Goal: Communication & Community: Participate in discussion

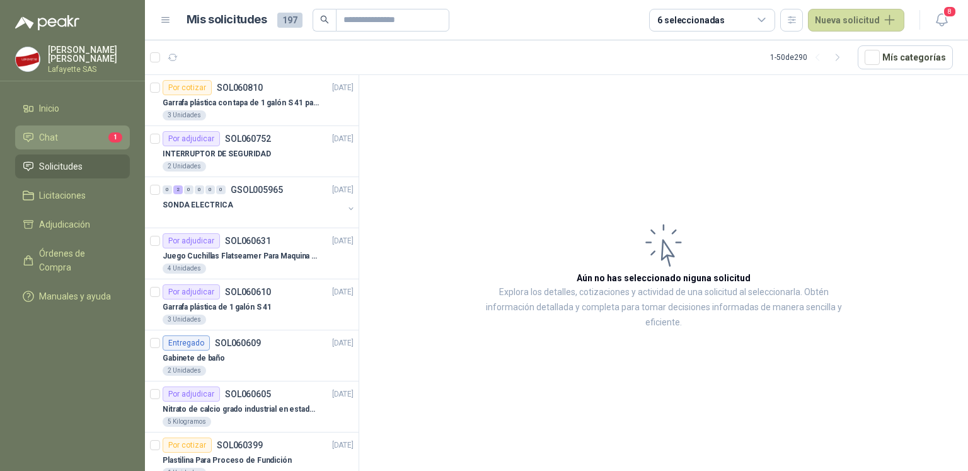
click at [82, 133] on li "Chat 1" at bounding box center [73, 138] width 100 height 14
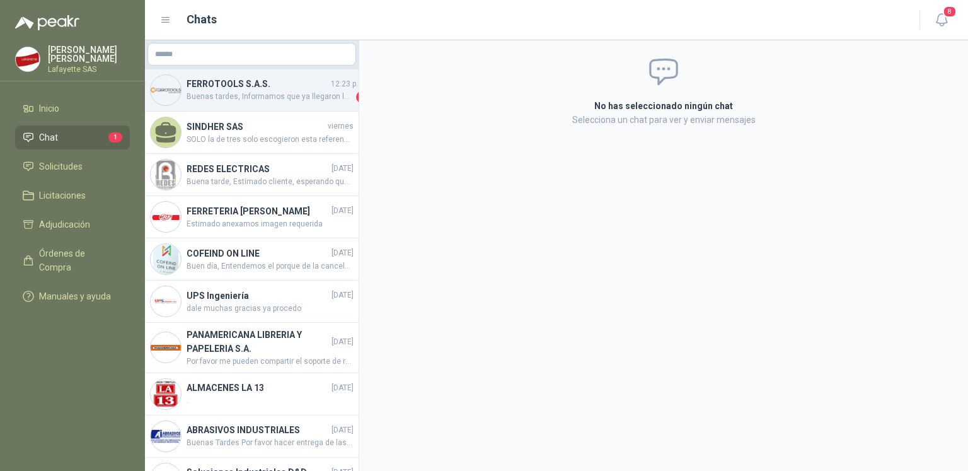
click at [260, 87] on h4 "FERROTOOLS S.A.S." at bounding box center [258, 84] width 142 height 14
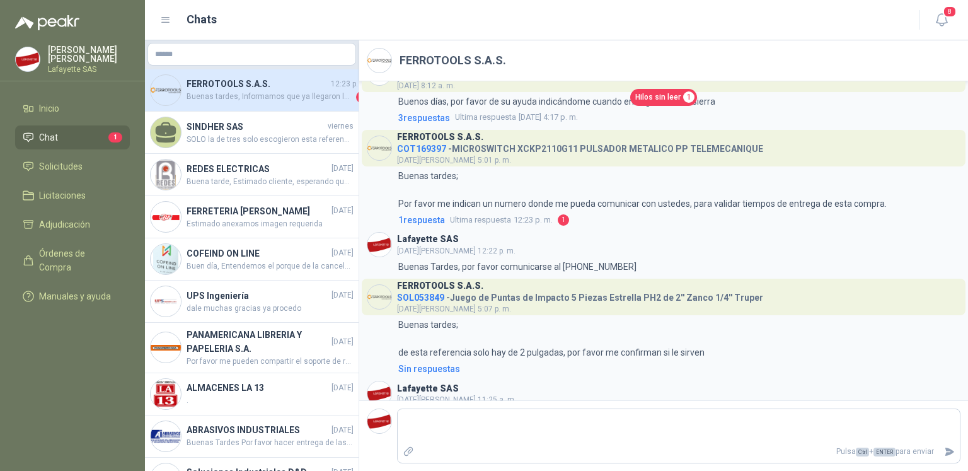
scroll to position [424, 0]
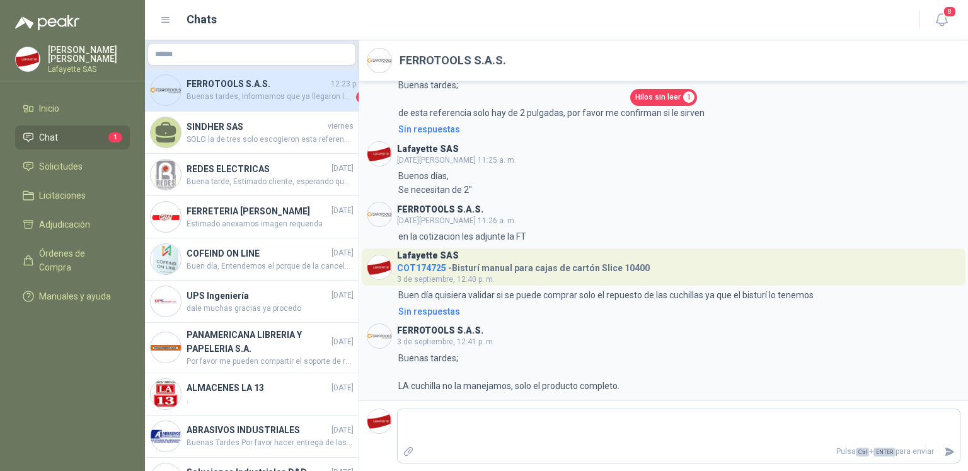
click at [75, 132] on li "Chat 1" at bounding box center [73, 138] width 100 height 14
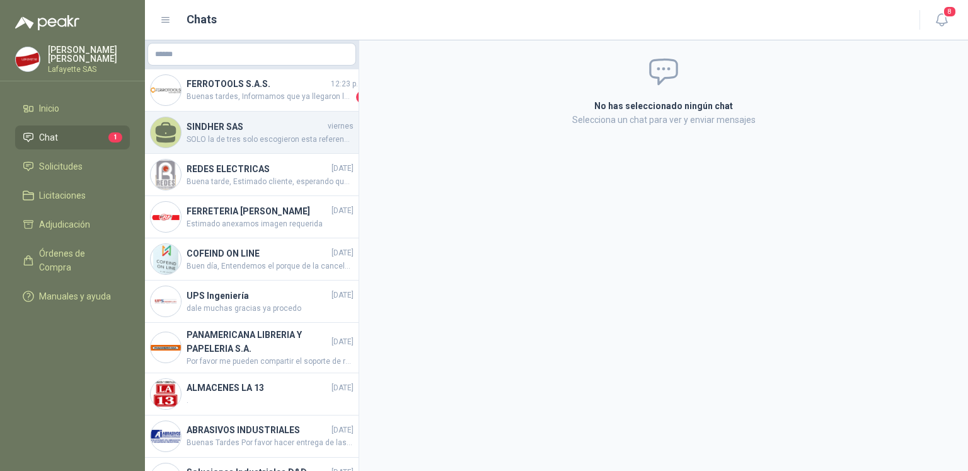
click at [237, 141] on span "SOLO la de tres solo escogieron esta referencia" at bounding box center [270, 140] width 167 height 12
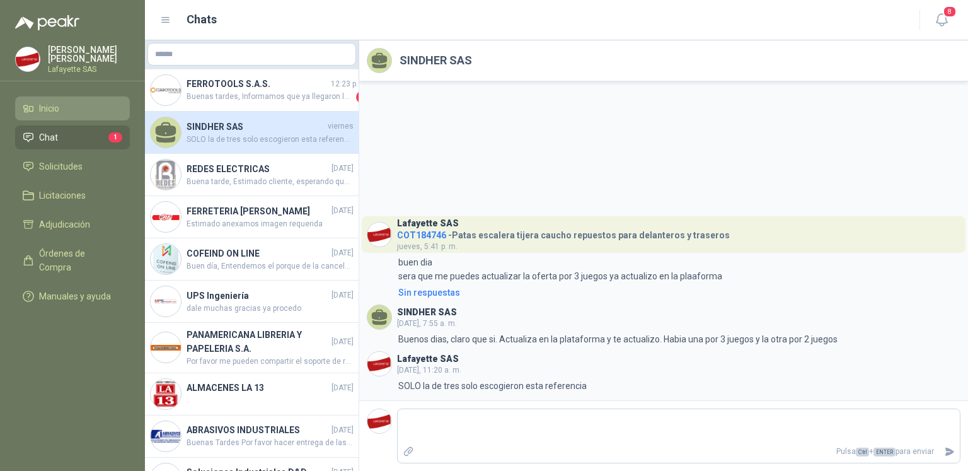
click at [50, 108] on span "Inicio" at bounding box center [49, 109] width 20 height 14
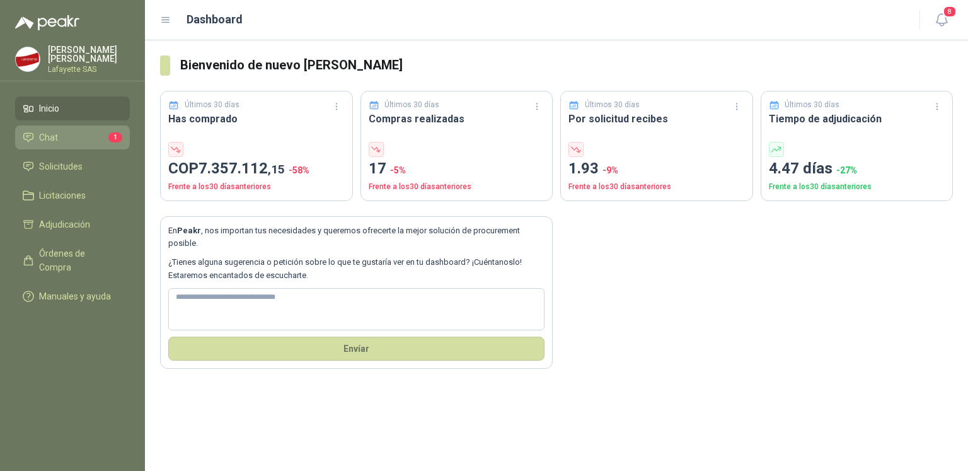
click at [81, 146] on link "Chat 1" at bounding box center [72, 137] width 115 height 24
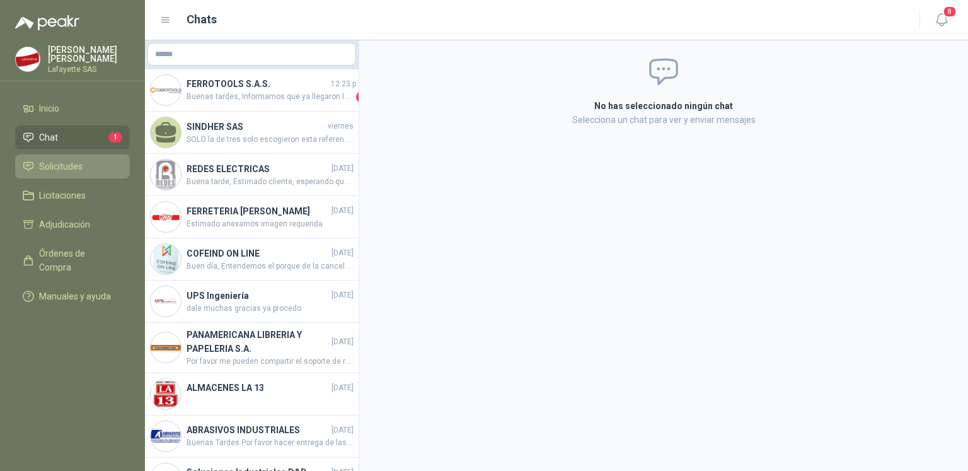
click at [53, 158] on link "Solicitudes" at bounding box center [72, 166] width 115 height 24
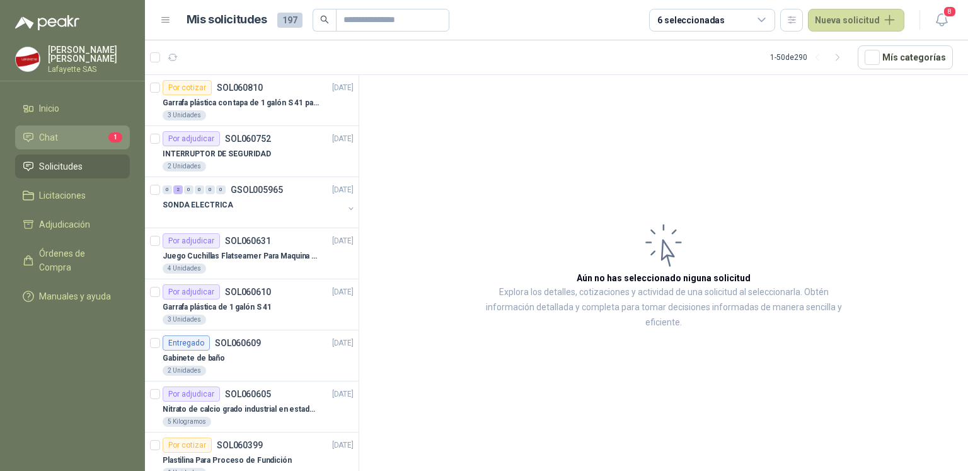
click at [48, 139] on span "Chat" at bounding box center [48, 138] width 19 height 14
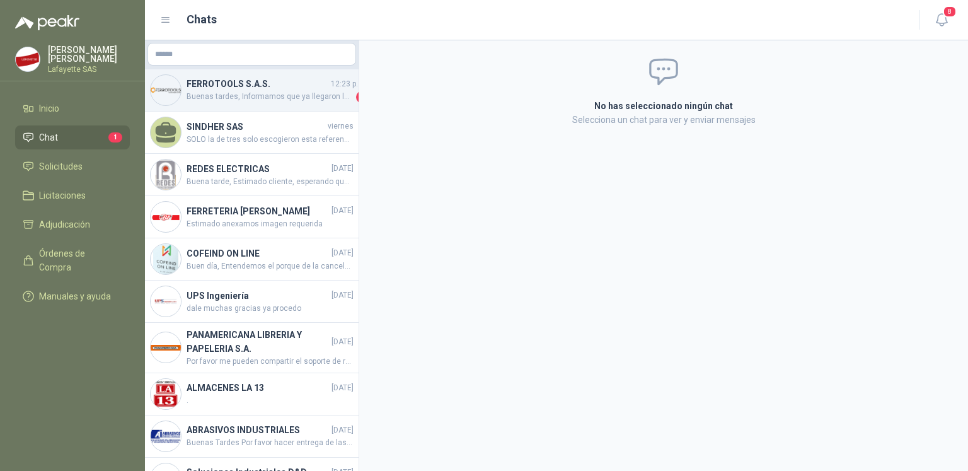
click at [180, 85] on div at bounding box center [166, 90] width 32 height 32
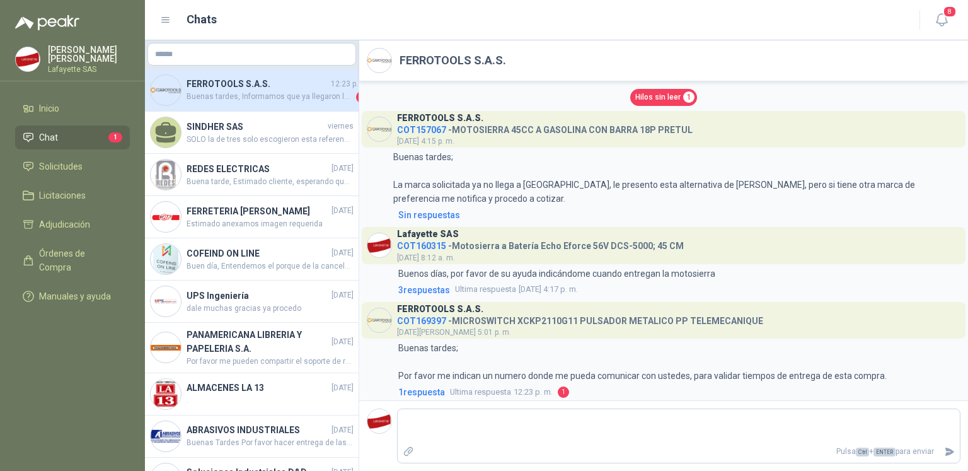
scroll to position [63, 0]
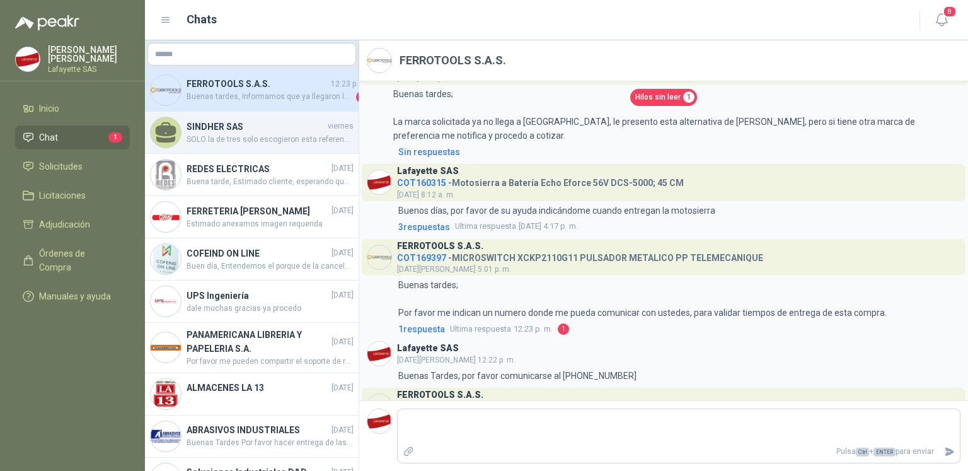
click at [227, 136] on span "SOLO la de tres solo escogieron esta referencia" at bounding box center [270, 140] width 167 height 12
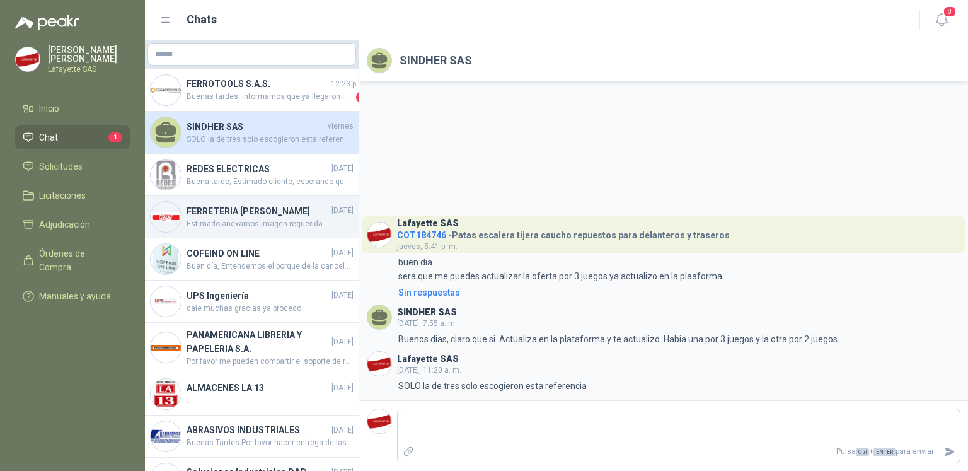
click at [225, 214] on h4 "FERRETERIA [PERSON_NAME]" at bounding box center [258, 211] width 142 height 14
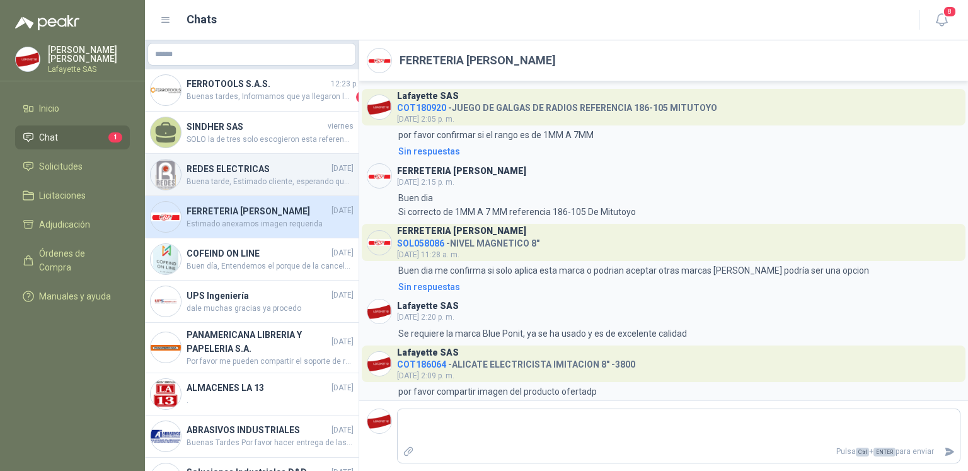
scroll to position [83, 0]
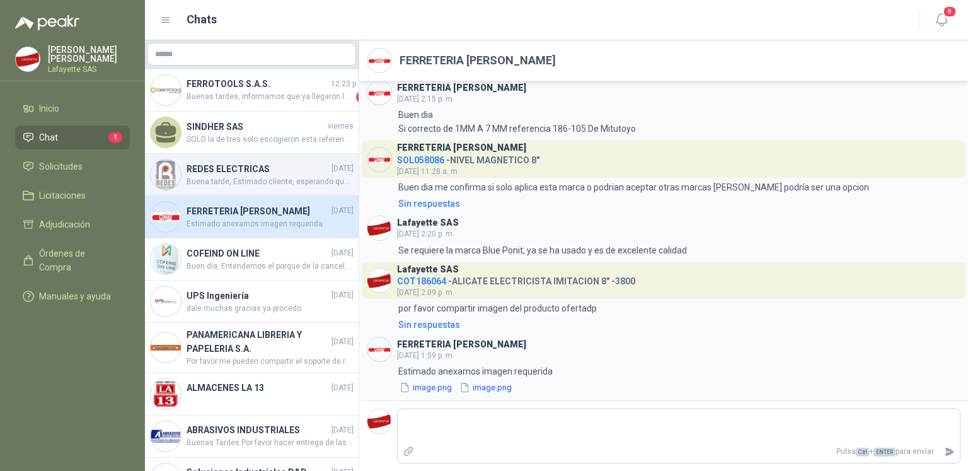
click at [228, 183] on span "Buena tarde, Estimado cliente, esperando que se encuentre bien, informo que las…" at bounding box center [270, 182] width 167 height 12
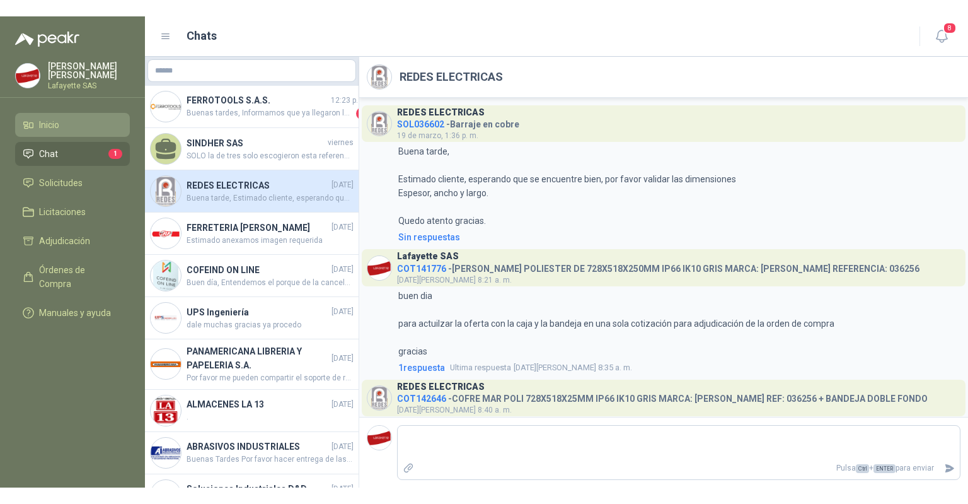
scroll to position [272, 0]
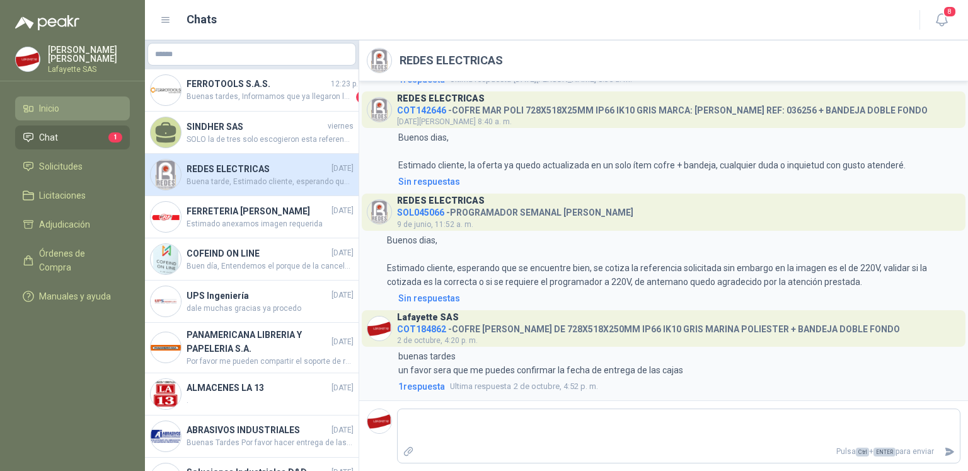
click at [76, 108] on li "Inicio" at bounding box center [73, 109] width 100 height 14
